Goal: Task Accomplishment & Management: Use online tool/utility

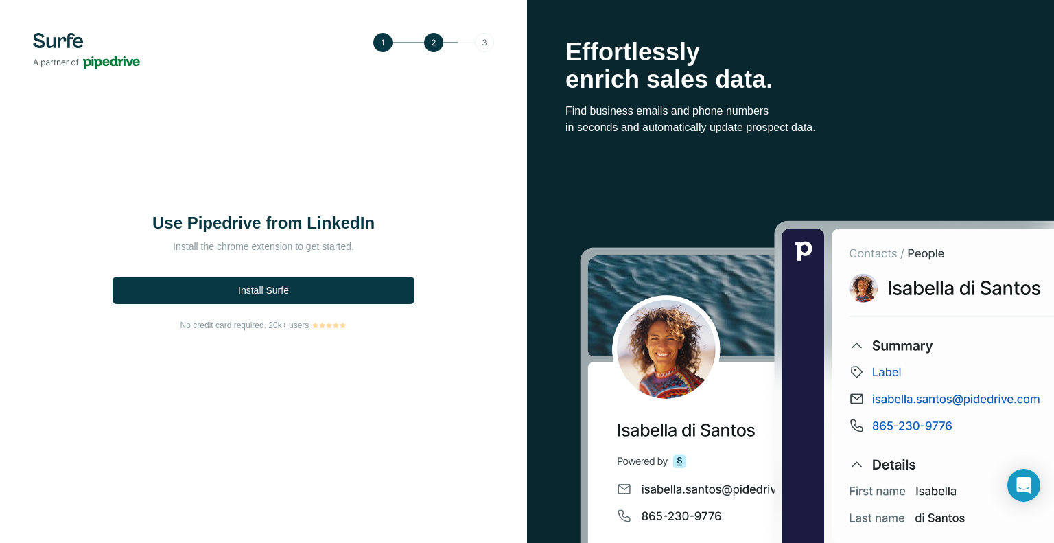
click at [297, 292] on button "Install Surfe" at bounding box center [264, 290] width 302 height 27
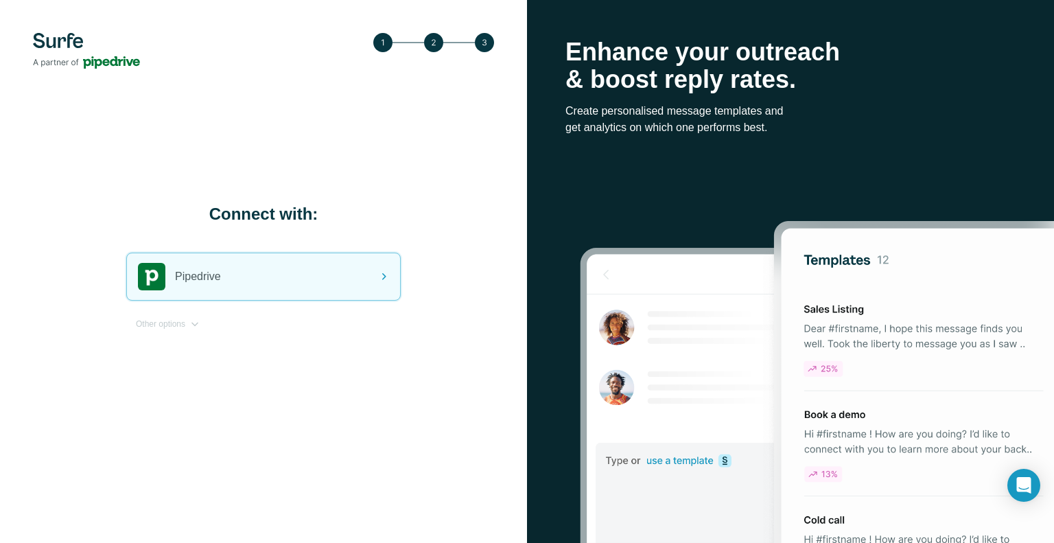
click at [255, 281] on div "Pipedrive" at bounding box center [263, 276] width 273 height 47
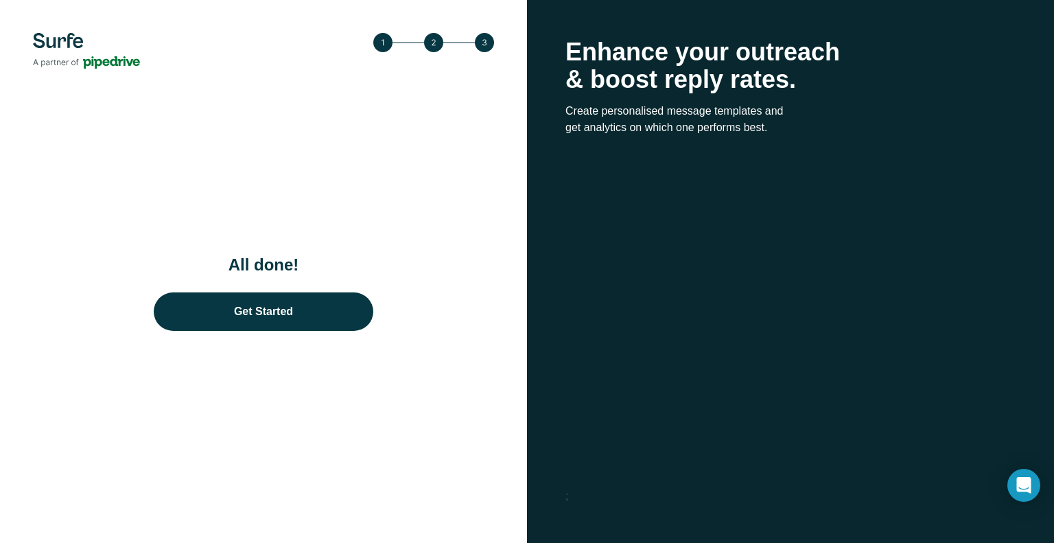
click at [266, 304] on link "Get Started" at bounding box center [264, 311] width 220 height 38
